Goal: Check status: Check status

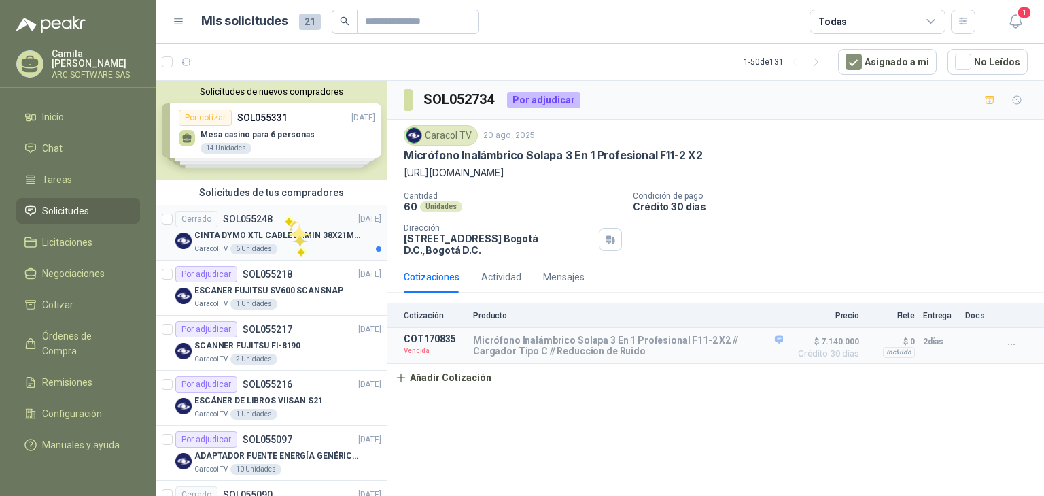
click at [285, 215] on div "Cerrado SOL055248 [DATE]" at bounding box center [278, 219] width 206 height 16
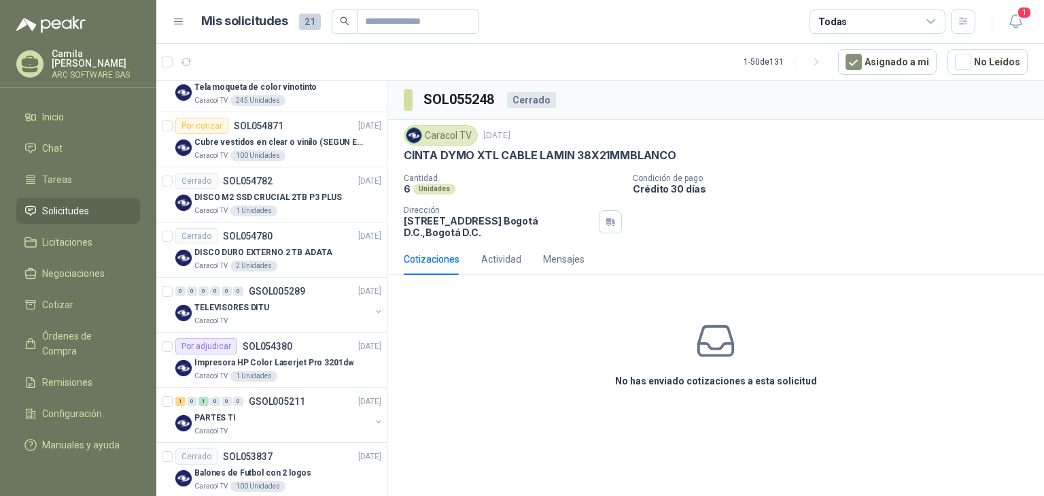
scroll to position [489, 0]
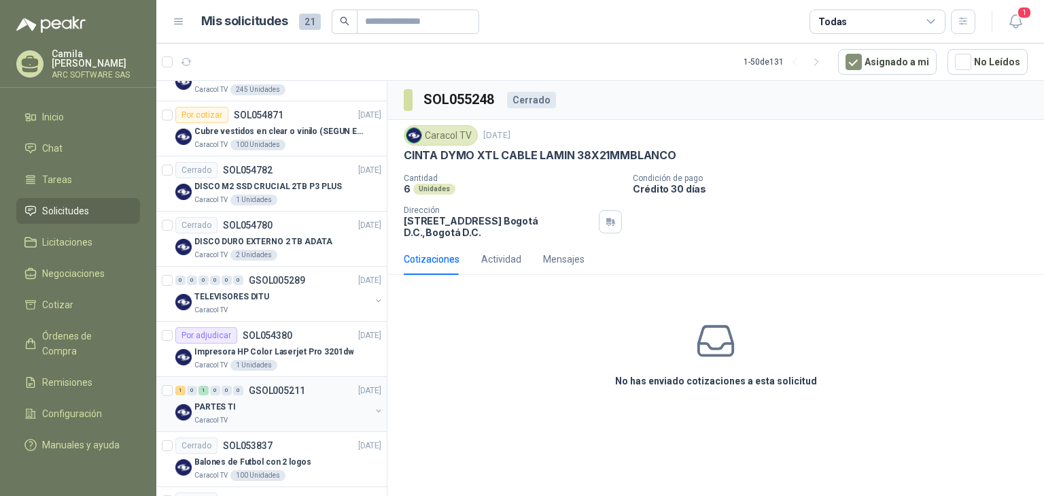
click at [271, 389] on p "GSOL005211" at bounding box center [277, 390] width 56 height 10
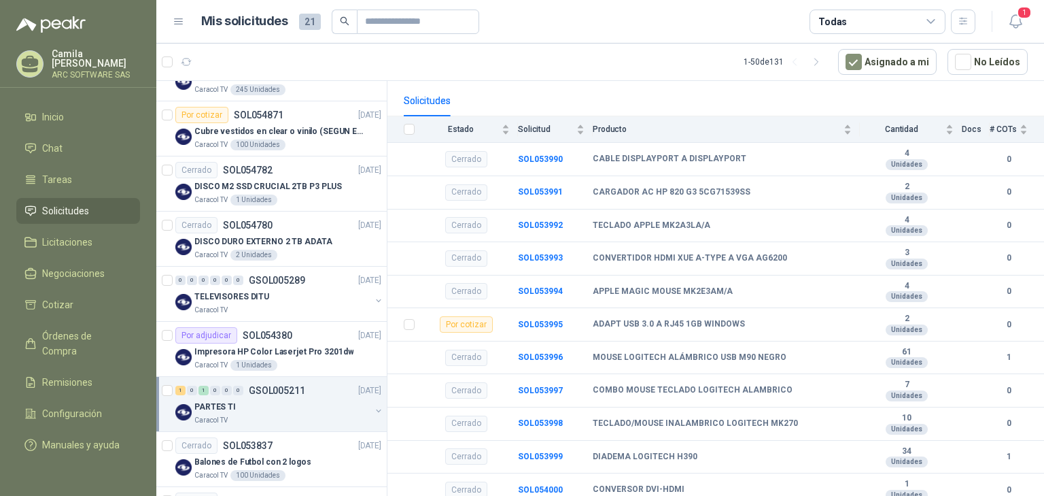
scroll to position [107, 0]
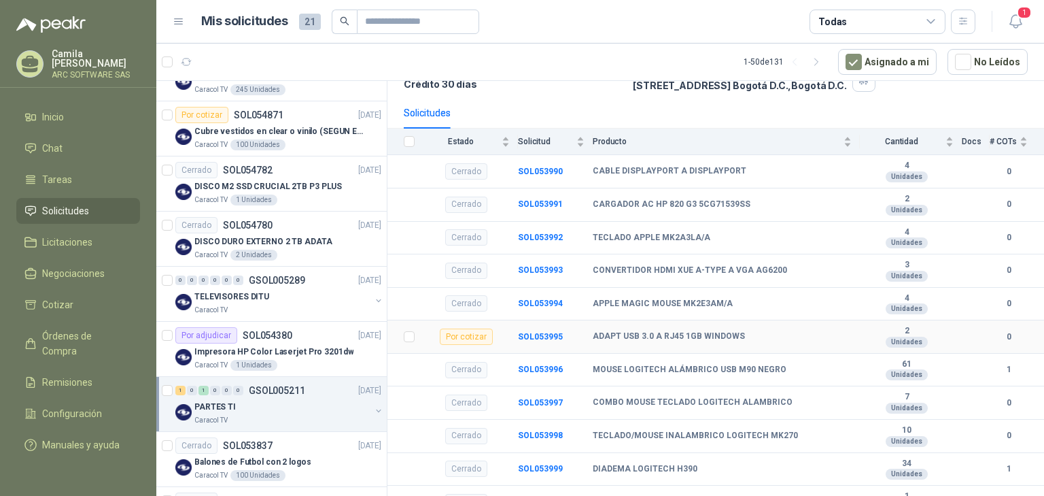
click at [644, 332] on b "ADAPT USB 3.0 A RJ45 1GB WINDOWS" at bounding box center [669, 336] width 152 height 11
click at [475, 332] on div "Por cotizar" at bounding box center [466, 336] width 53 height 16
click at [469, 334] on div "Por cotizar" at bounding box center [466, 336] width 53 height 16
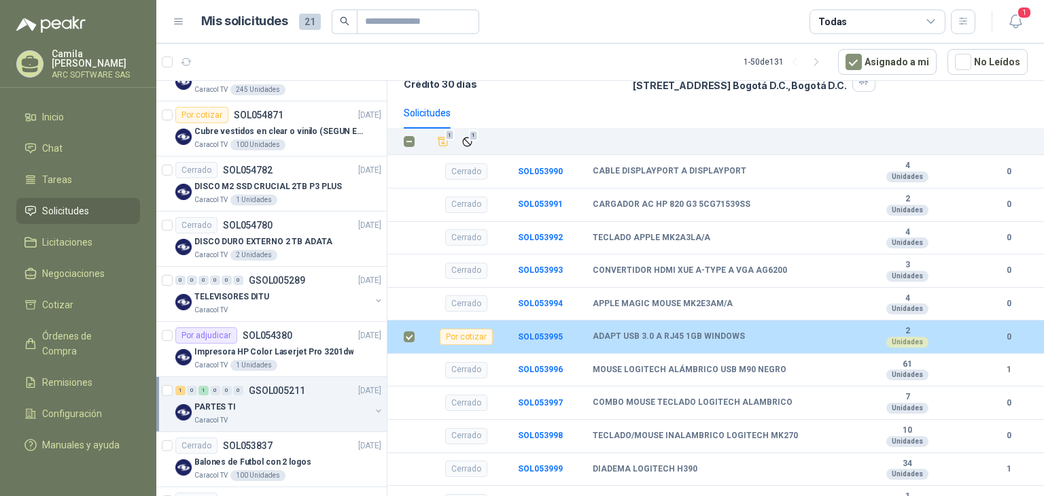
click at [726, 332] on b "ADAPT USB 3.0 A RJ45 1GB WINDOWS" at bounding box center [669, 336] width 152 height 11
click at [721, 334] on b "ADAPT USB 3.0 A RJ45 1GB WINDOWS" at bounding box center [669, 336] width 152 height 11
